Goal: Task Accomplishment & Management: Manage account settings

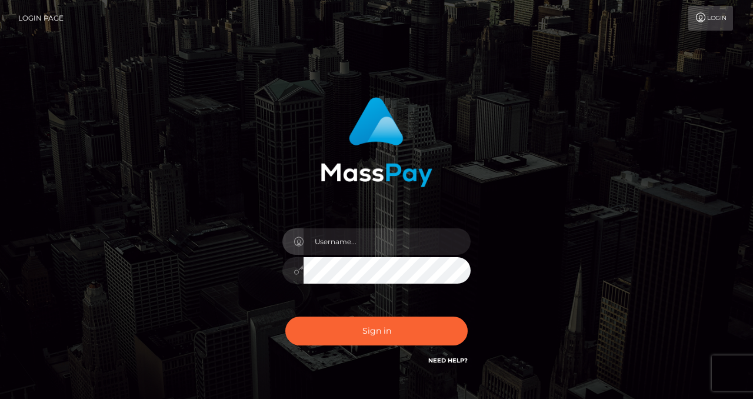
click at [347, 237] on input "text" at bounding box center [387, 241] width 167 height 26
type input "izabela.throne"
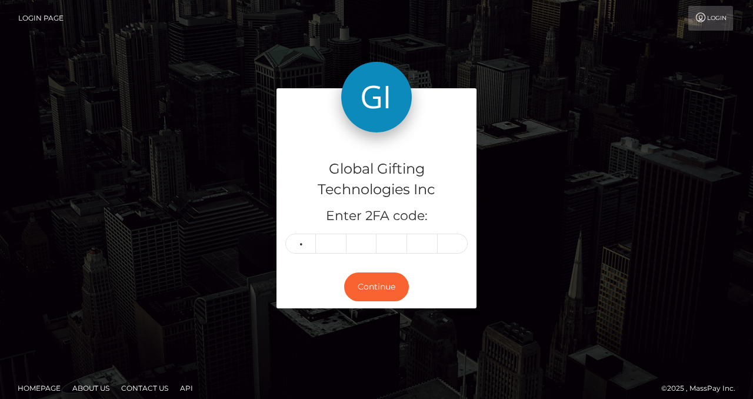
type input "4"
type input "2"
type input "7"
type input "0"
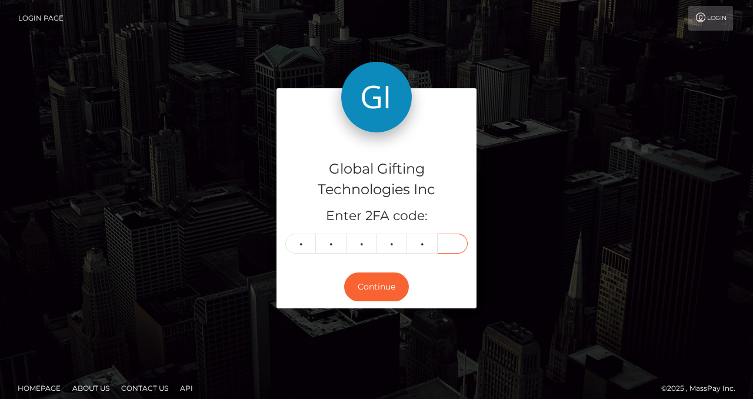
type input "4"
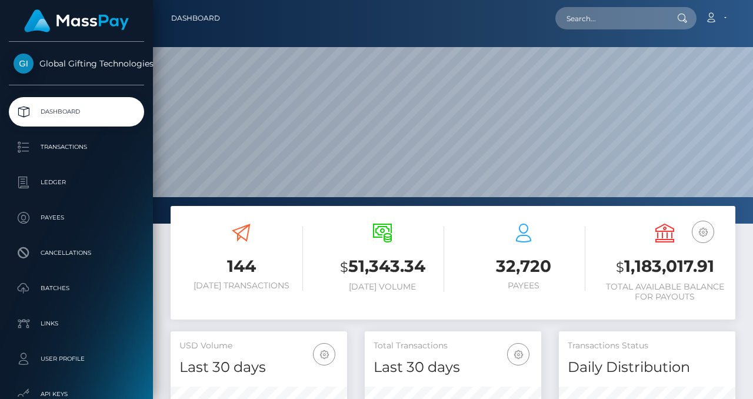
scroll to position [208, 177]
